Goal: Task Accomplishment & Management: Use online tool/utility

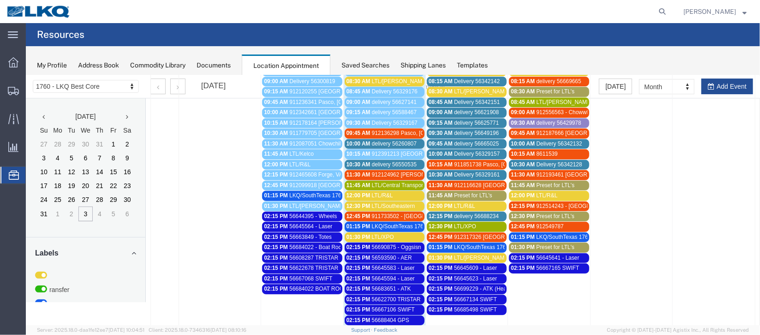
scroll to position [138, 0]
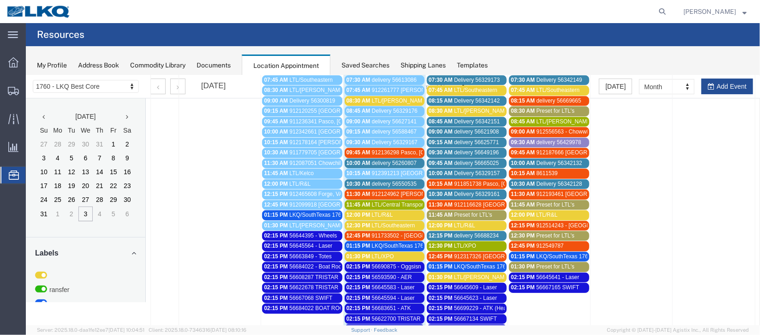
click at [388, 162] on span "delivery 56260807" at bounding box center [394, 162] width 45 height 6
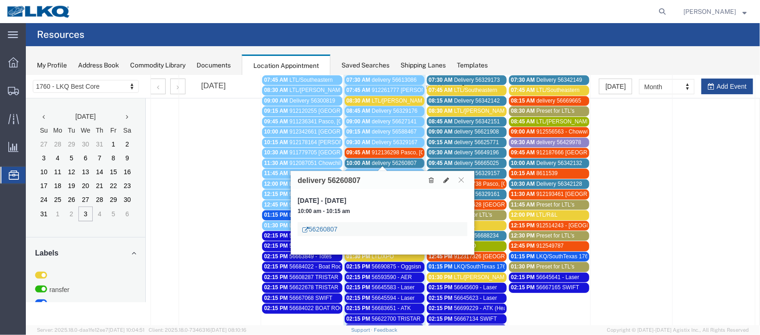
click at [331, 228] on link "56260807" at bounding box center [319, 228] width 35 height 9
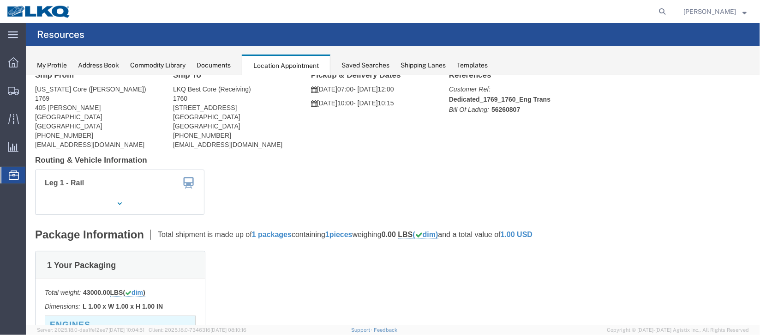
scroll to position [0, 0]
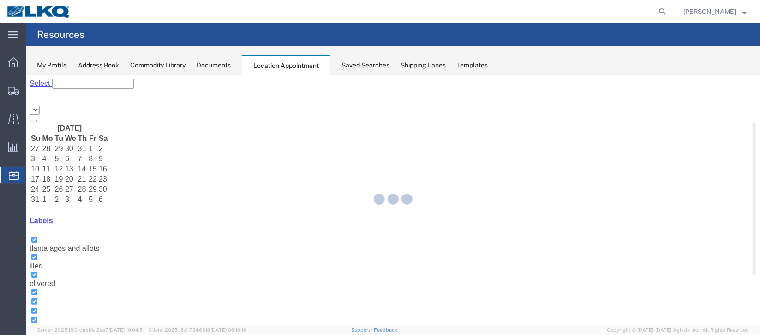
select select "27634"
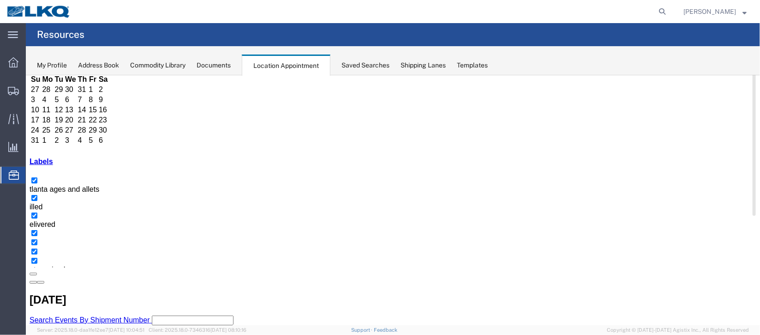
scroll to position [138, 0]
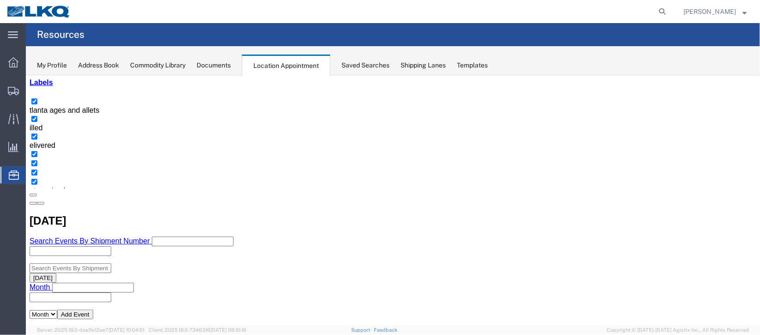
drag, startPoint x: 389, startPoint y: 147, endPoint x: 398, endPoint y: 150, distance: 9.1
select select "1"
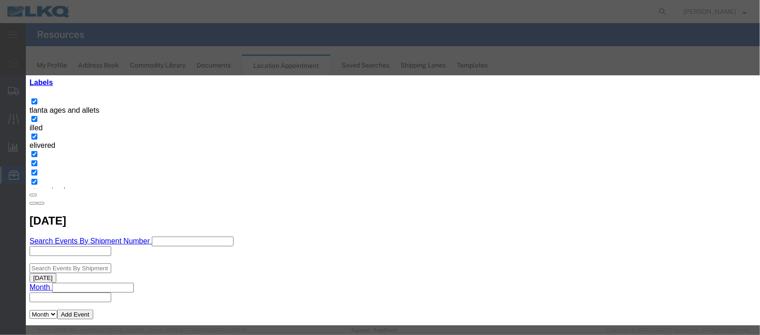
scroll to position [113, 0]
select select "40"
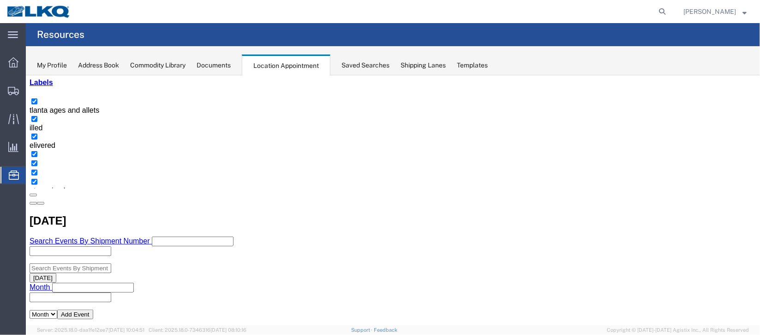
scroll to position [0, 0]
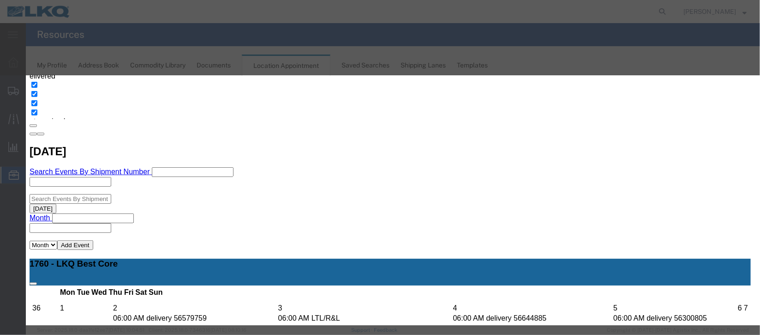
select select
select select "40"
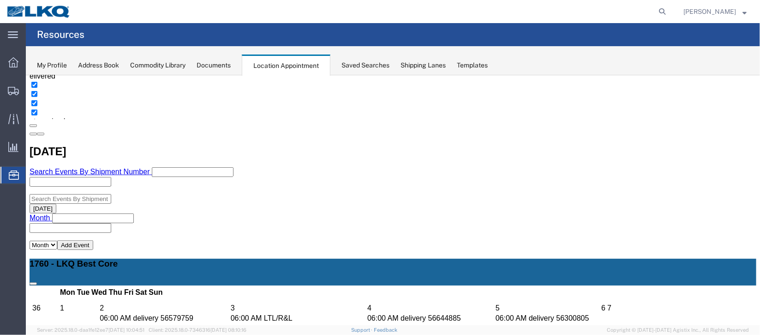
scroll to position [0, 0]
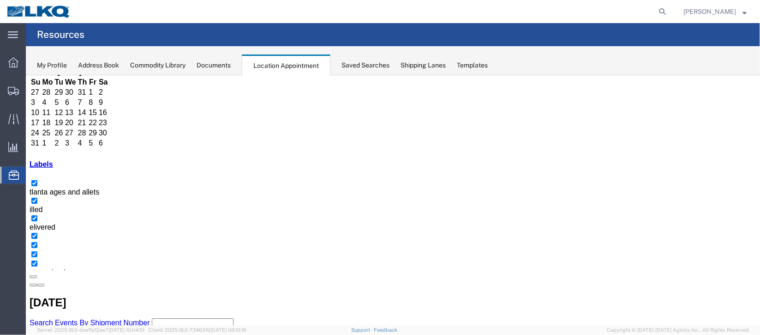
scroll to position [138, 0]
